Goal: Information Seeking & Learning: Learn about a topic

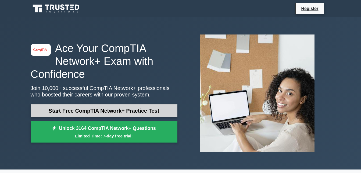
click at [91, 109] on link "Start Free CompTIA Network+ Practice Test" at bounding box center [104, 110] width 147 height 13
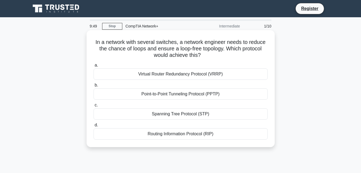
click at [140, 76] on div "Virtual Router Redundancy Protocol (VRRP)" at bounding box center [181, 73] width 174 height 11
click at [94, 67] on input "a. Virtual Router Redundancy Protocol (VRRP)" at bounding box center [94, 65] width 0 height 3
